Goal: Understand process/instructions

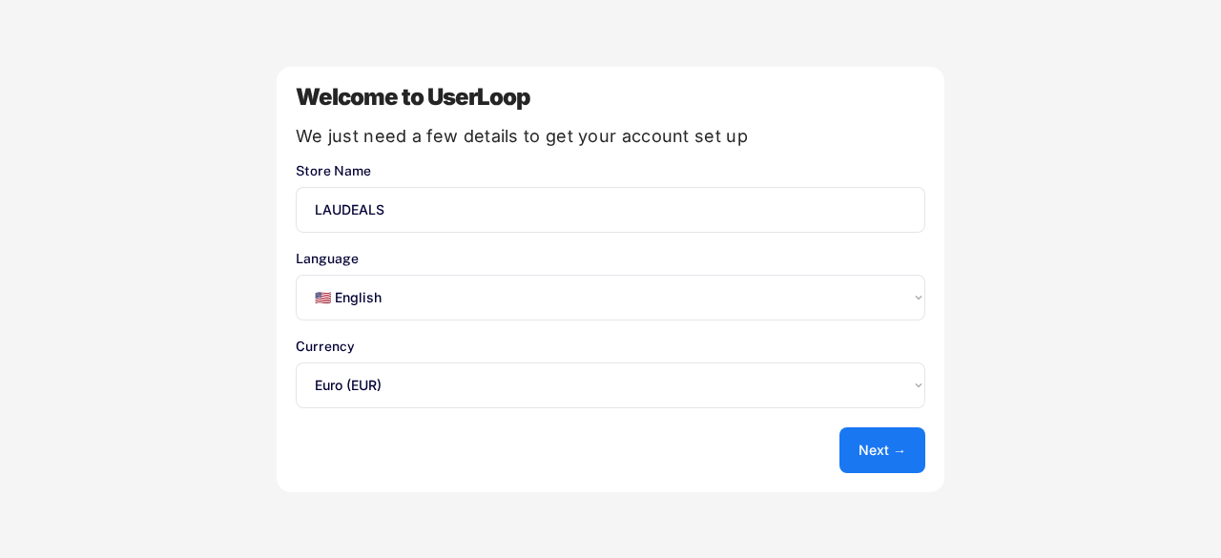
select select ""en""
select select ""1348695171700984260__LOOKUP__1635527639173x833446490375085600""
click at [484, 294] on select "Select an option... 🇺🇸 English 🇫🇷 Français 🇩🇪 Deutsch 🇪🇸 Español" at bounding box center [610, 298] width 629 height 46
select select ""fr""
click at [296, 275] on select "Select an option... 🇺🇸 English 🇫🇷 Français 🇩🇪 Deutsch 🇪🇸 Español" at bounding box center [610, 298] width 629 height 46
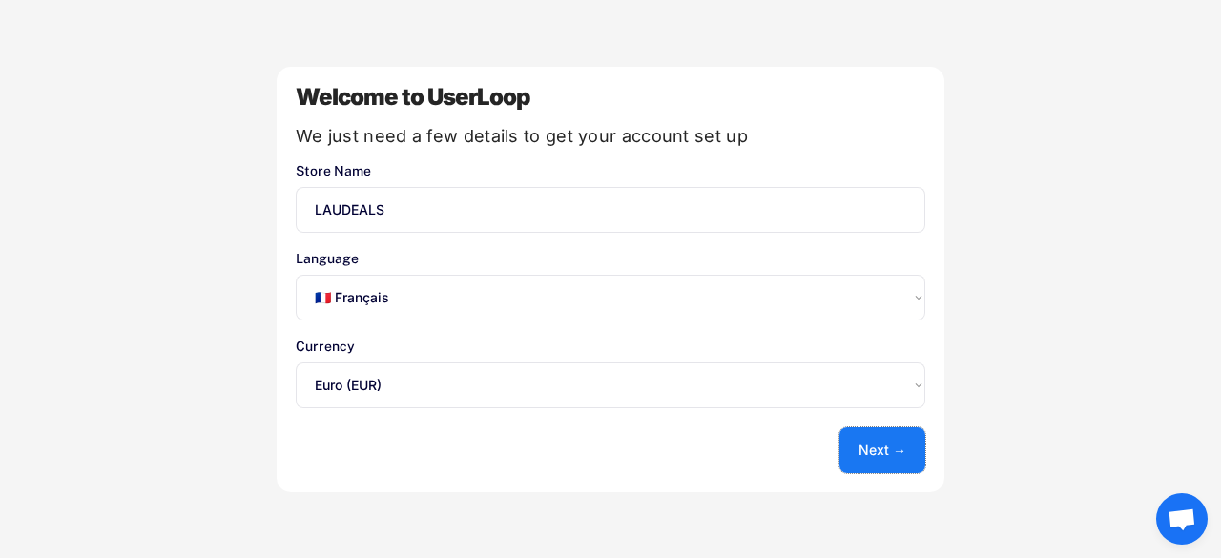
click at [872, 449] on button "Next →" at bounding box center [882, 450] width 86 height 46
